Goal: Find specific page/section: Find specific page/section

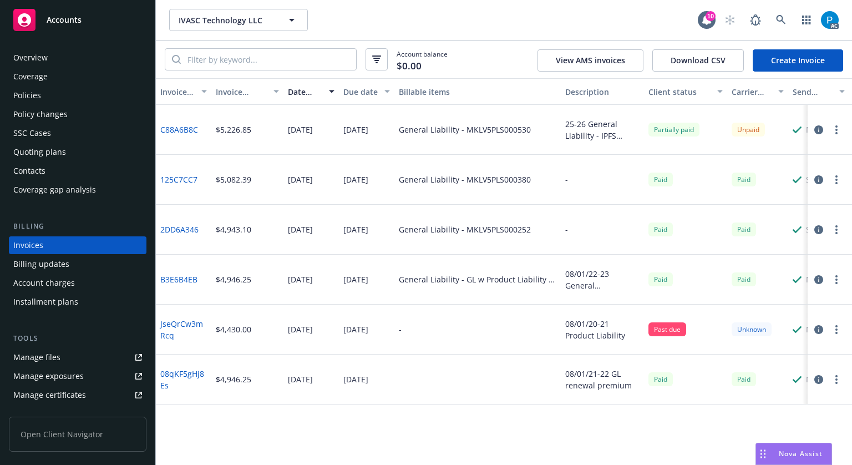
drag, startPoint x: 110, startPoint y: 12, endPoint x: 116, endPoint y: 12, distance: 6.1
click at [110, 12] on div "Accounts" at bounding box center [77, 20] width 129 height 22
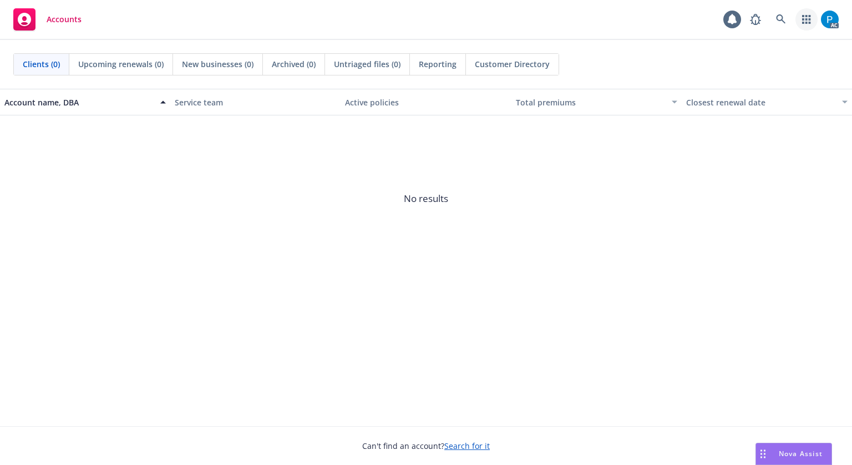
click at [796, 22] on link "button" at bounding box center [807, 19] width 22 height 22
click at [779, 14] on icon at bounding box center [781, 19] width 10 height 10
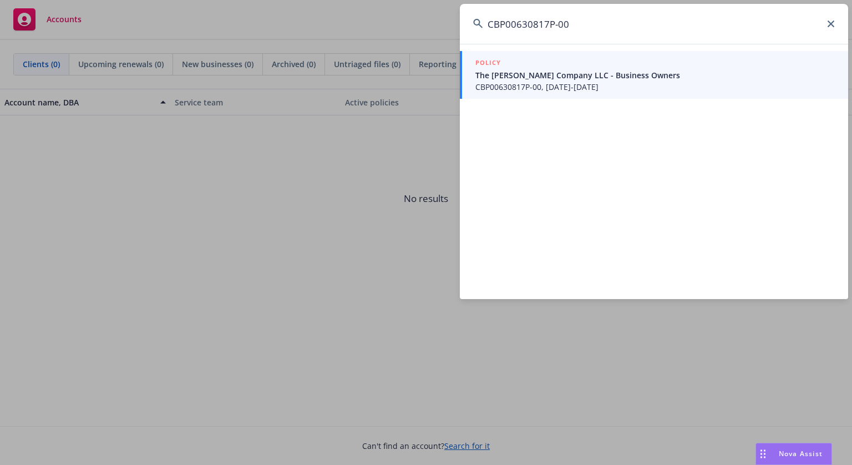
type input "CBP00630817P-00"
click at [605, 78] on span "The [PERSON_NAME] Company LLC - Business Owners" at bounding box center [656, 75] width 360 height 12
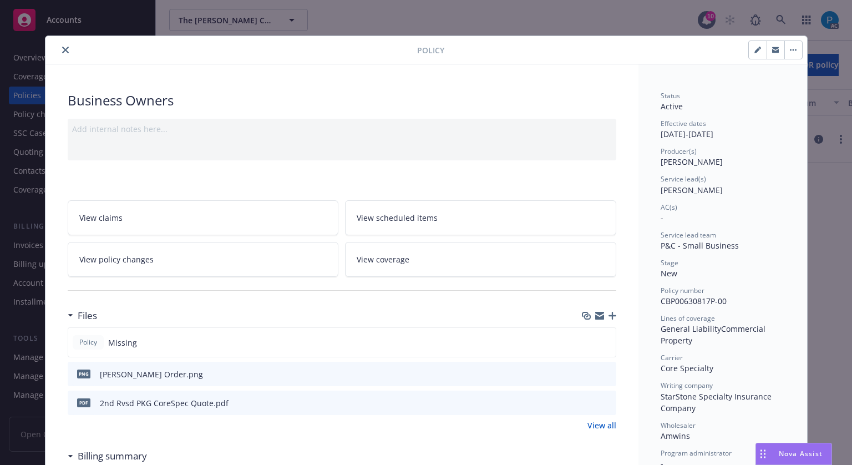
click at [60, 55] on button "close" at bounding box center [65, 49] width 13 height 13
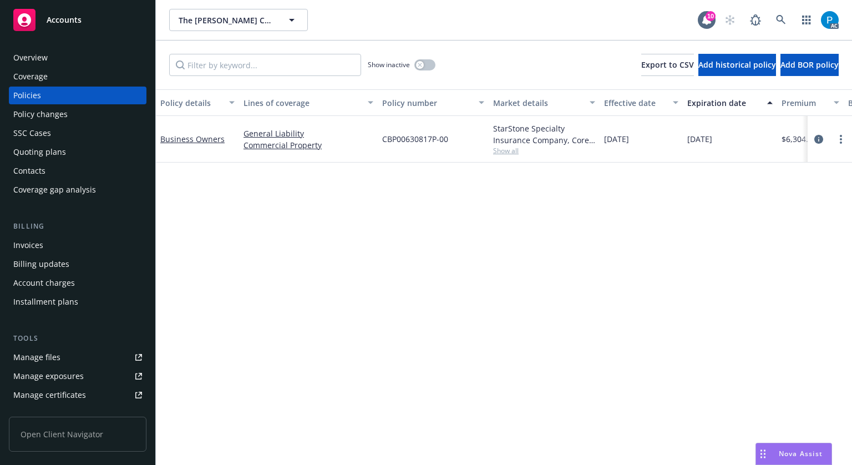
click at [45, 244] on div "Invoices" at bounding box center [77, 245] width 129 height 18
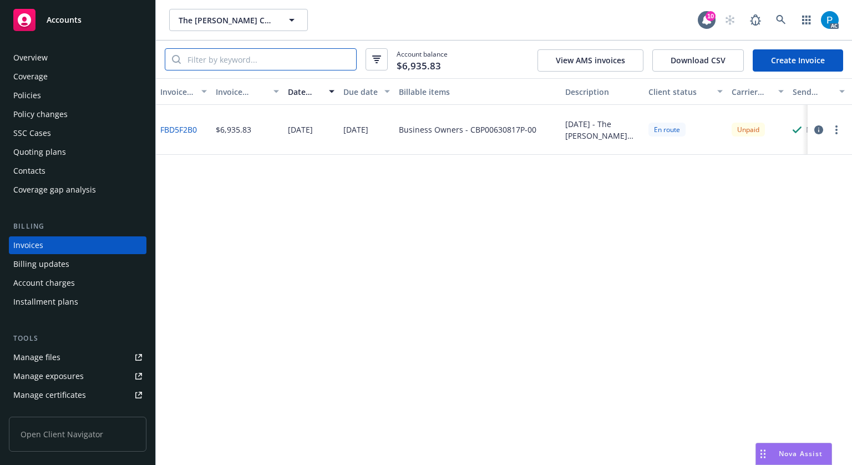
click at [260, 59] on input "search" at bounding box center [268, 59] width 175 height 21
paste input "CBP00630817P-00"
type input "CBP00630817P-00"
click at [814, 130] on button "button" at bounding box center [818, 129] width 13 height 13
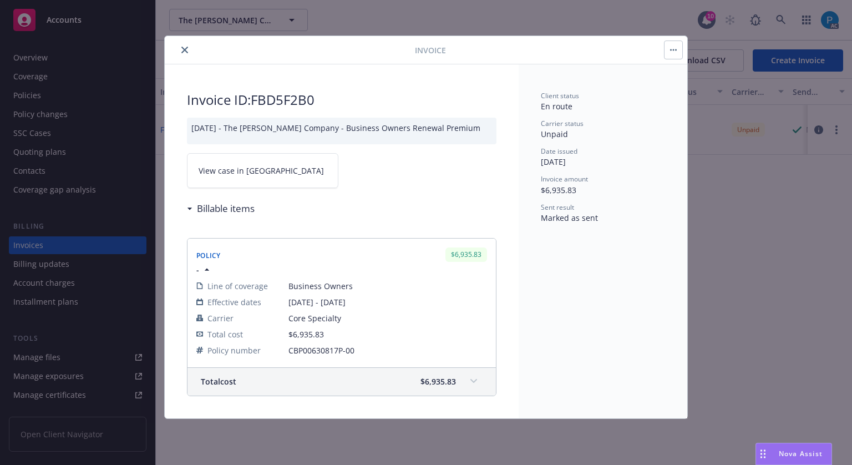
click at [286, 170] on link "View case in [GEOGRAPHIC_DATA]" at bounding box center [263, 170] width 152 height 35
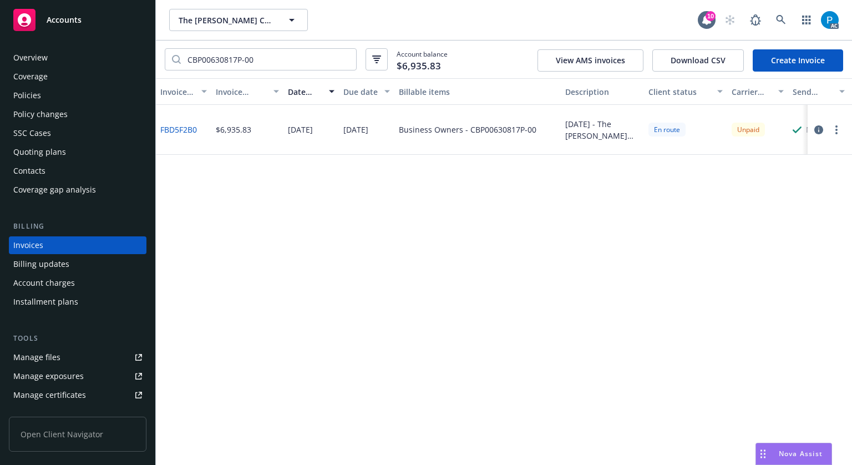
click at [104, 14] on div "Accounts" at bounding box center [77, 20] width 129 height 22
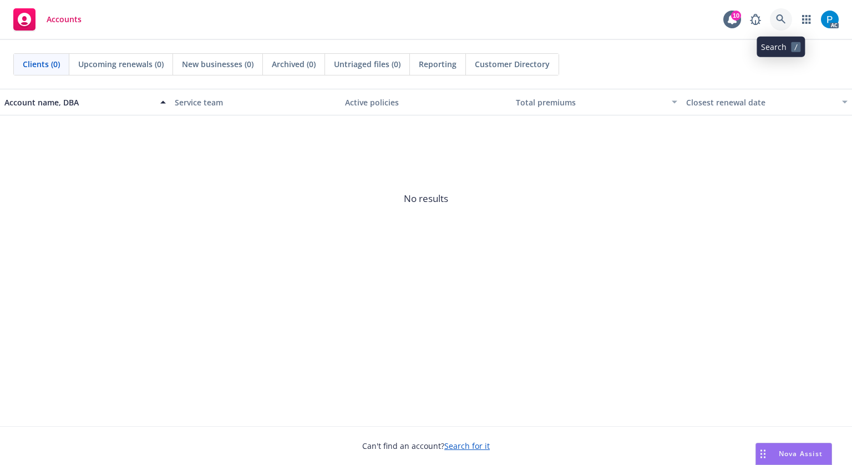
click at [781, 17] on icon at bounding box center [781, 19] width 10 height 10
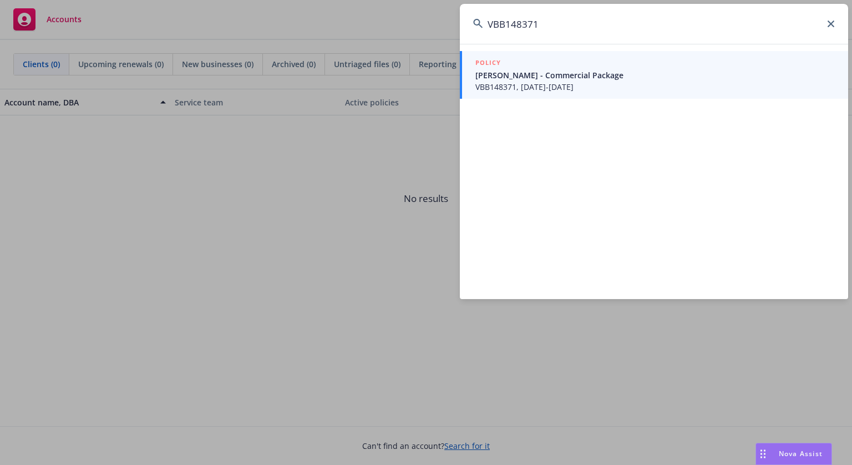
type input "VBB148371"
click at [565, 85] on span "VBB148371, [DATE]-[DATE]" at bounding box center [656, 87] width 360 height 12
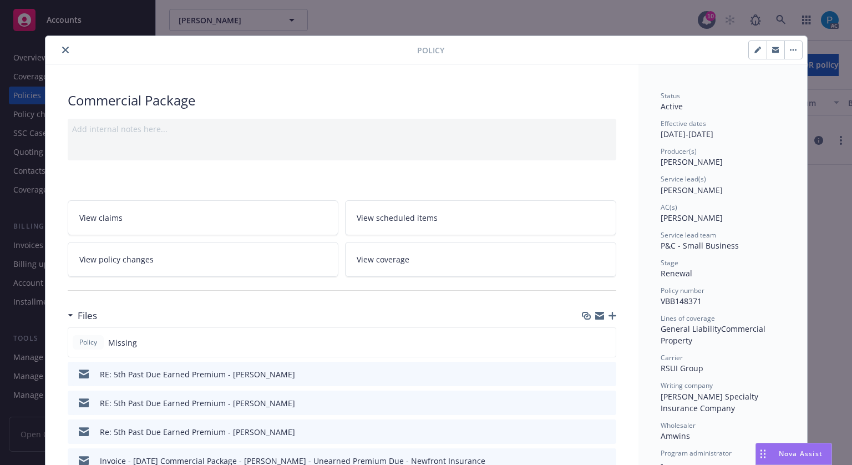
click at [62, 52] on icon "close" at bounding box center [65, 50] width 7 height 7
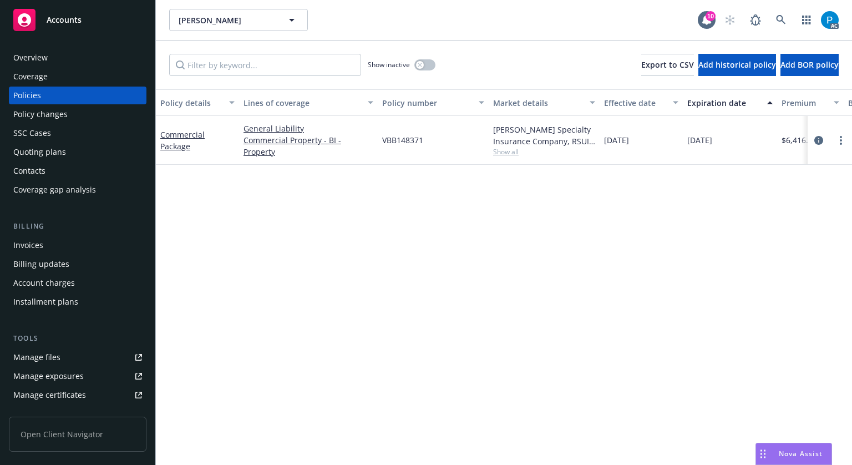
click at [38, 246] on div "Invoices" at bounding box center [28, 245] width 30 height 18
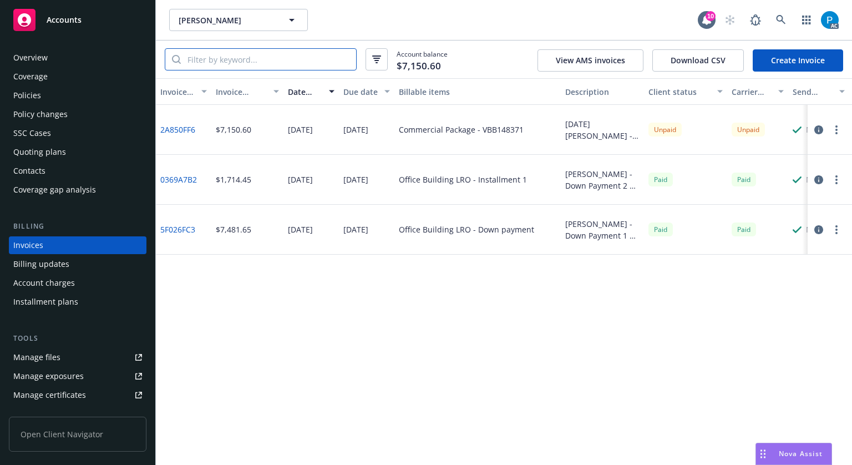
click at [254, 55] on input "search" at bounding box center [268, 59] width 175 height 21
click at [80, 21] on span "Accounts" at bounding box center [64, 20] width 35 height 9
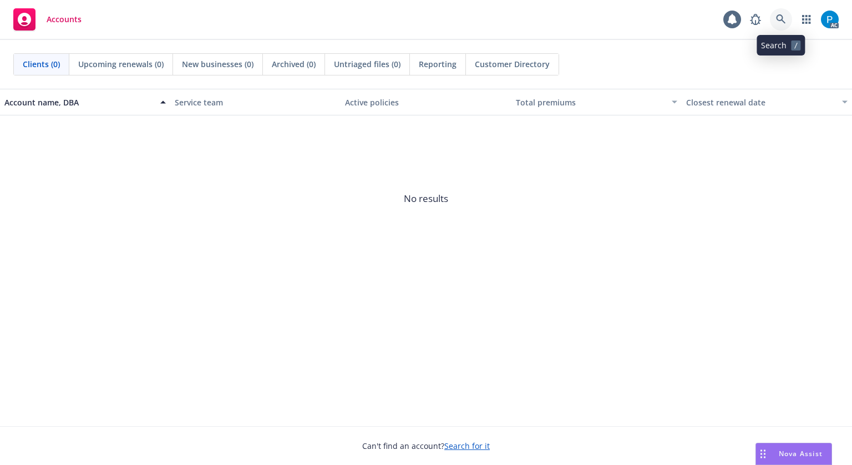
click at [771, 21] on link at bounding box center [781, 19] width 22 height 22
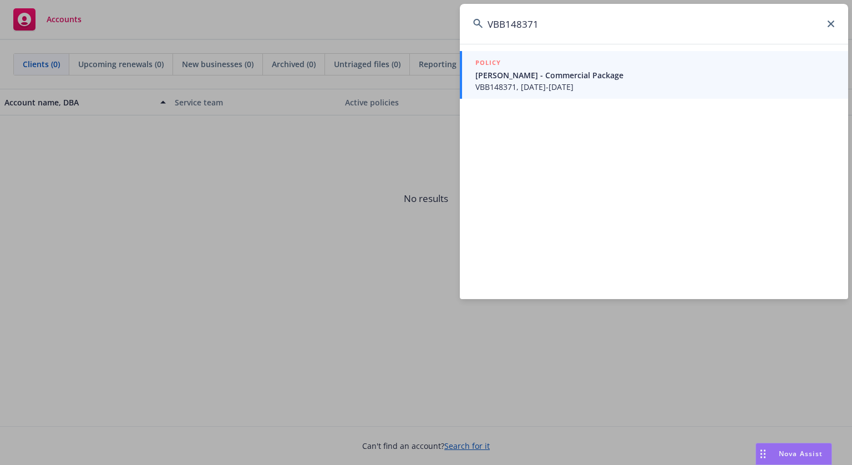
type input "VBB148371"
click at [516, 72] on span "[PERSON_NAME] - Commercial Package" at bounding box center [656, 75] width 360 height 12
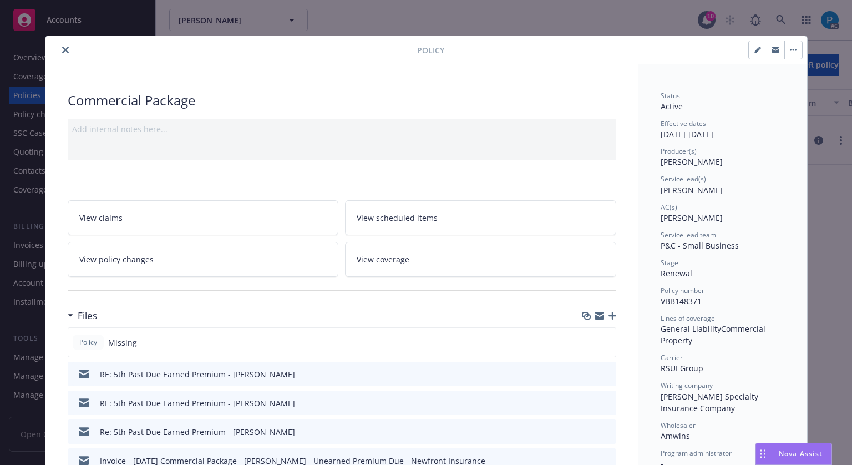
click at [62, 51] on icon "close" at bounding box center [65, 50] width 7 height 7
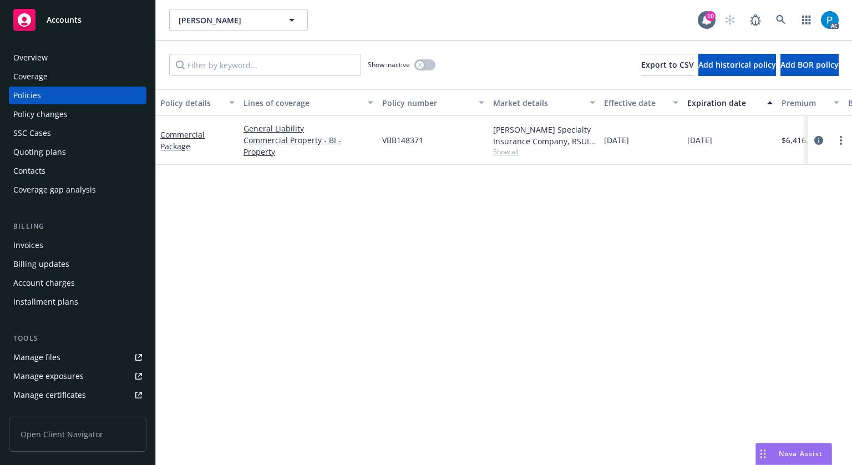
click at [37, 248] on div "Invoices" at bounding box center [28, 245] width 30 height 18
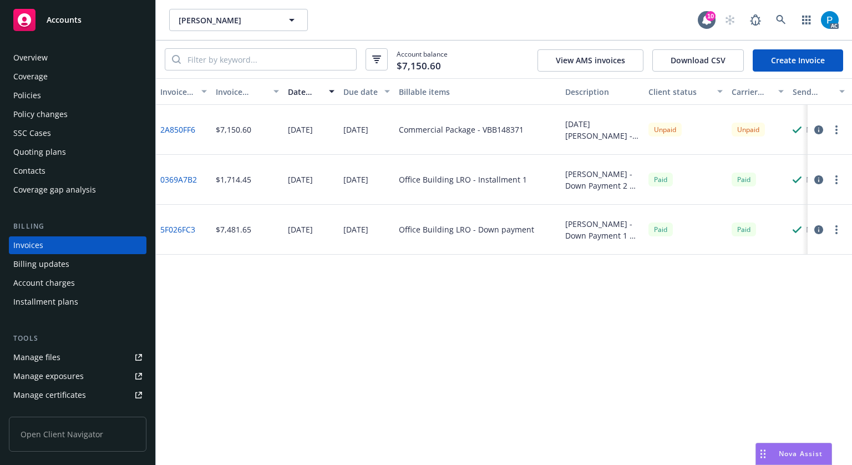
click at [97, 24] on div "Accounts" at bounding box center [77, 20] width 129 height 22
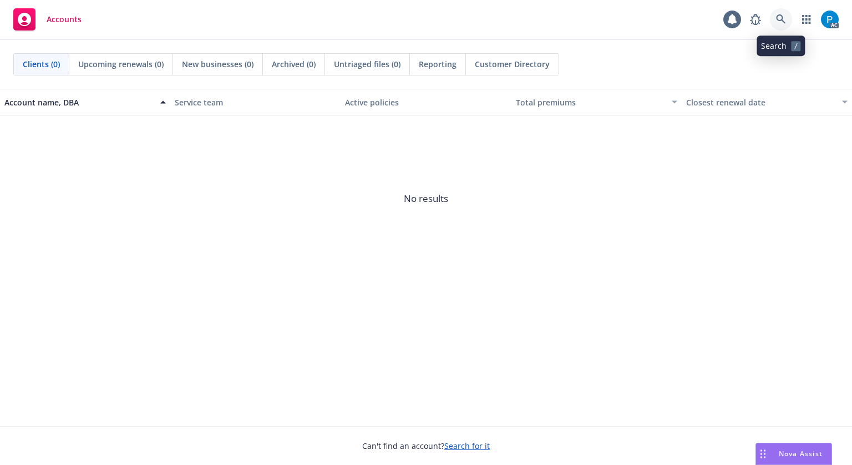
click at [784, 19] on icon at bounding box center [781, 19] width 10 height 10
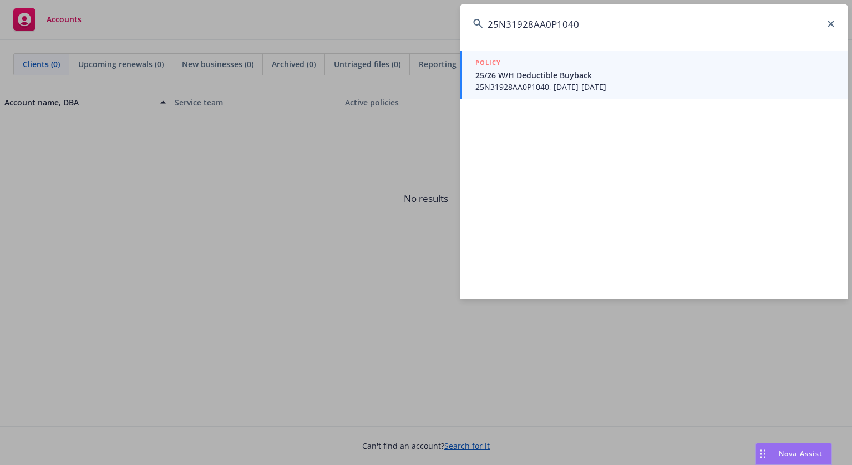
type input "25N31928AA0P1040"
click at [565, 68] on div "POLICY" at bounding box center [656, 63] width 360 height 12
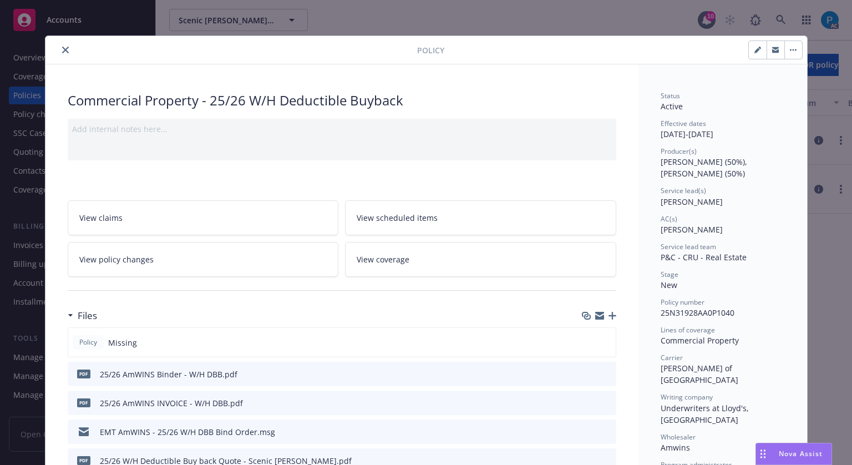
click at [62, 47] on icon "close" at bounding box center [65, 50] width 7 height 7
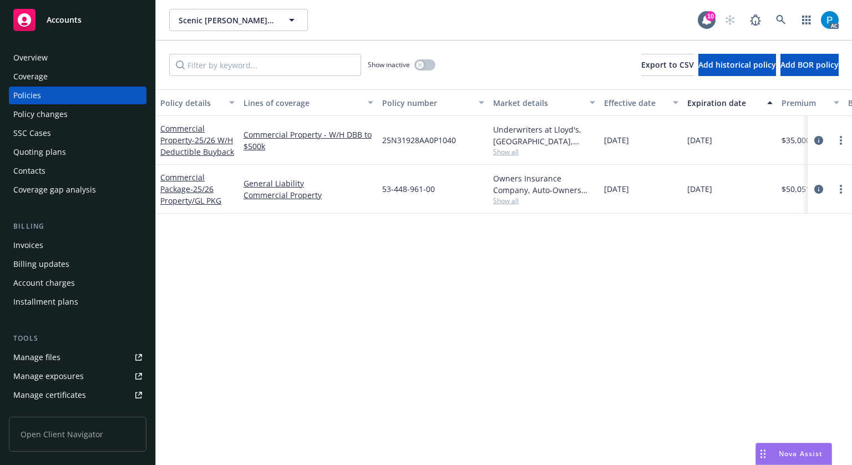
click at [51, 242] on div "Invoices" at bounding box center [77, 245] width 129 height 18
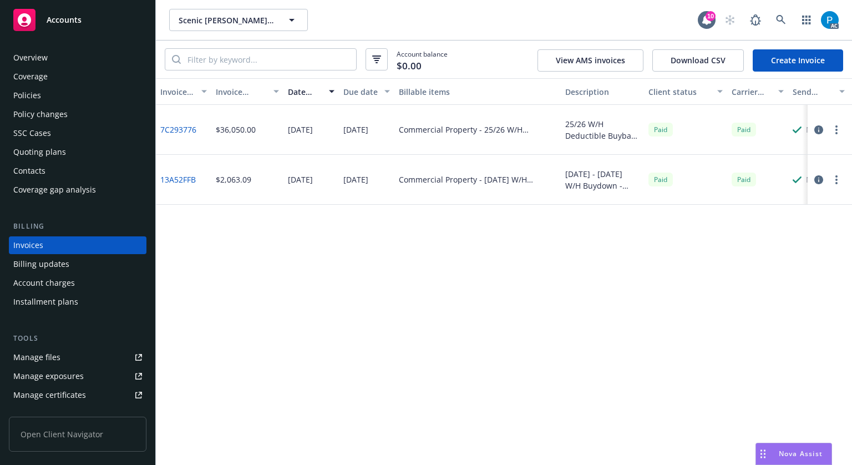
click at [84, 16] on div "Accounts" at bounding box center [77, 20] width 129 height 22
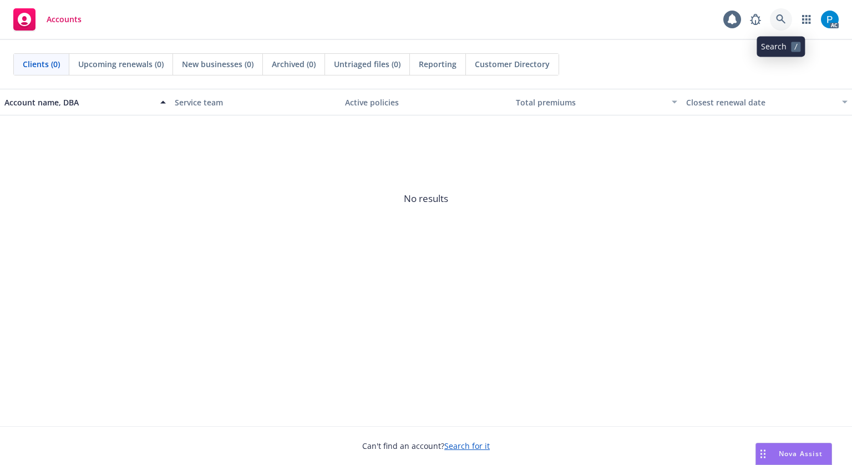
click at [772, 13] on link at bounding box center [781, 19] width 22 height 22
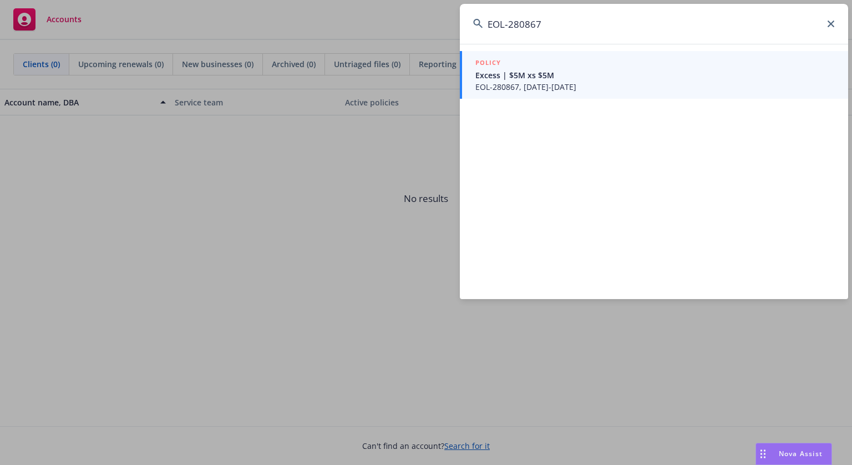
type input "EOL‐280867"
click at [477, 70] on li "POLICY Excess | $5M xs $5M EOL-280867, [DATE]-[DATE]" at bounding box center [654, 75] width 388 height 48
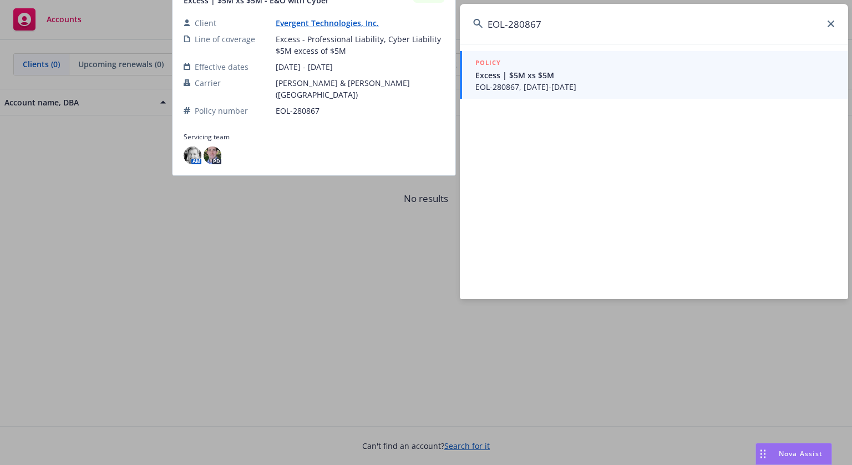
click at [477, 70] on span "Excess | $5M xs $5M" at bounding box center [656, 75] width 360 height 12
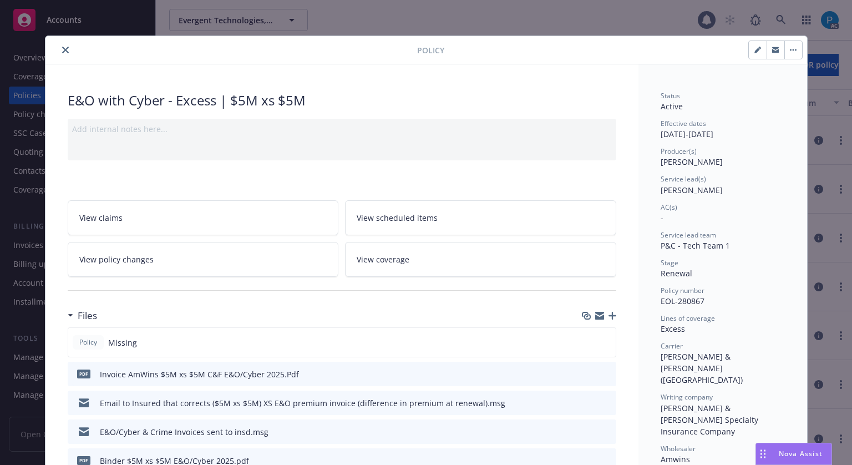
click at [63, 47] on icon "close" at bounding box center [65, 50] width 7 height 7
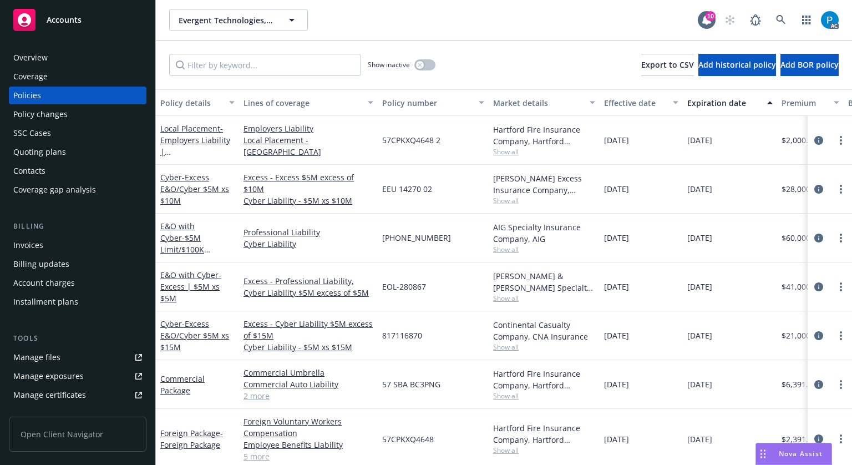
click at [34, 243] on div "Invoices" at bounding box center [28, 245] width 30 height 18
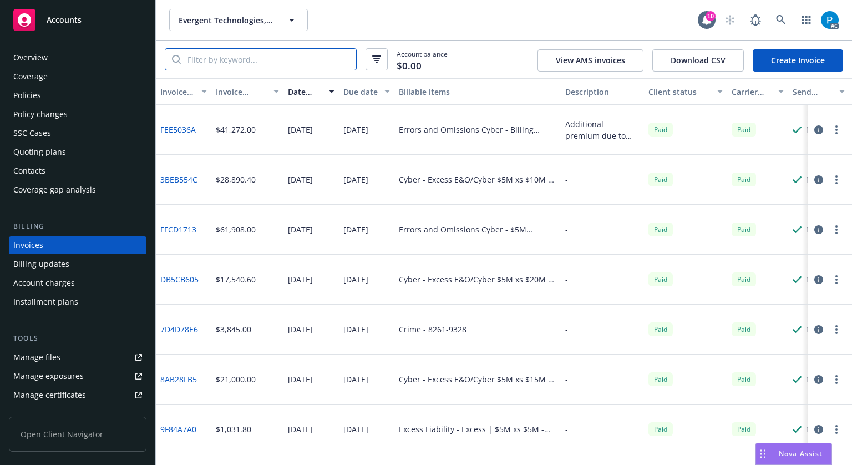
click at [273, 62] on input "search" at bounding box center [268, 59] width 175 height 21
